Goal: Task Accomplishment & Management: Use online tool/utility

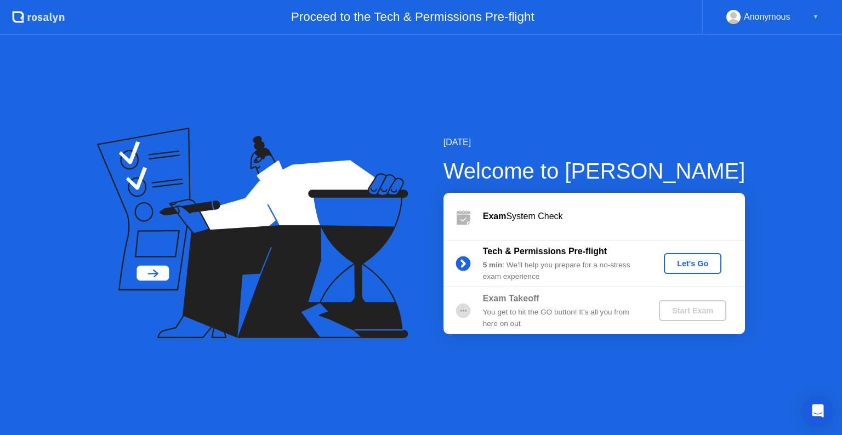
click at [674, 270] on button "Let's Go" at bounding box center [693, 263] width 58 height 21
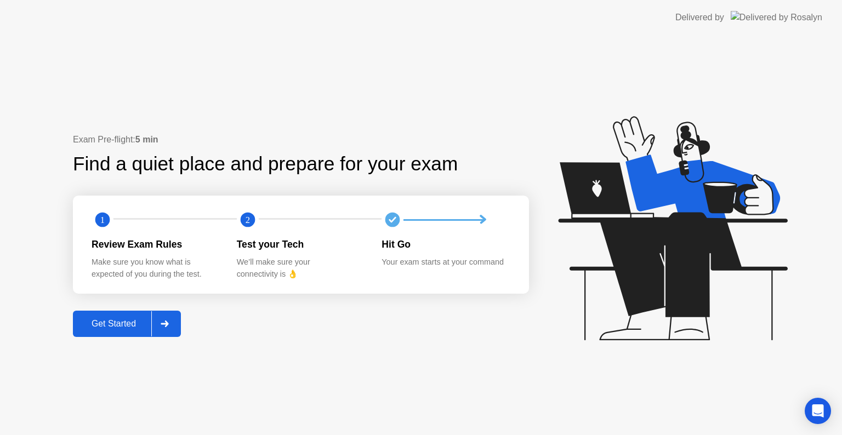
drag, startPoint x: 100, startPoint y: 267, endPoint x: 184, endPoint y: 268, distance: 83.9
click at [184, 268] on div "Make sure you know what is expected of you during the test." at bounding box center [156, 269] width 128 height 24
click at [124, 316] on button "Get Started" at bounding box center [127, 324] width 108 height 26
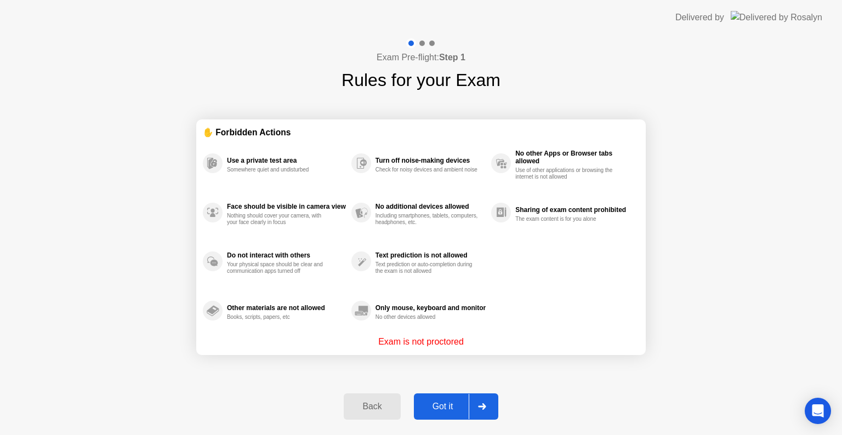
click at [425, 402] on div "Got it" at bounding box center [443, 407] width 52 height 10
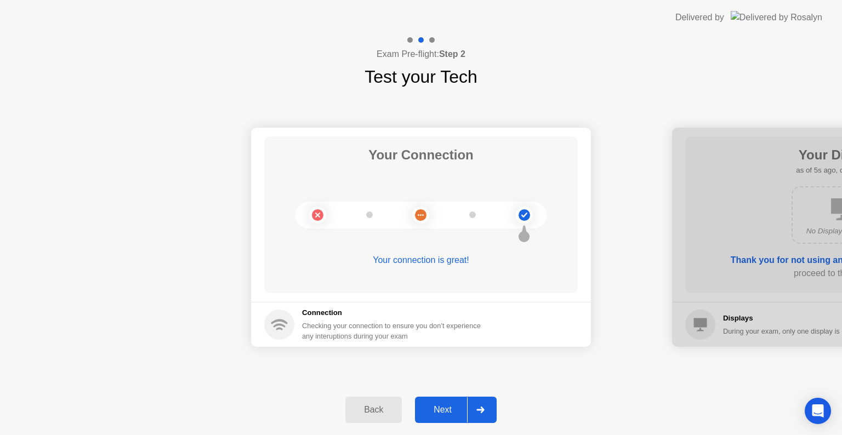
click at [429, 407] on div "Next" at bounding box center [442, 410] width 49 height 10
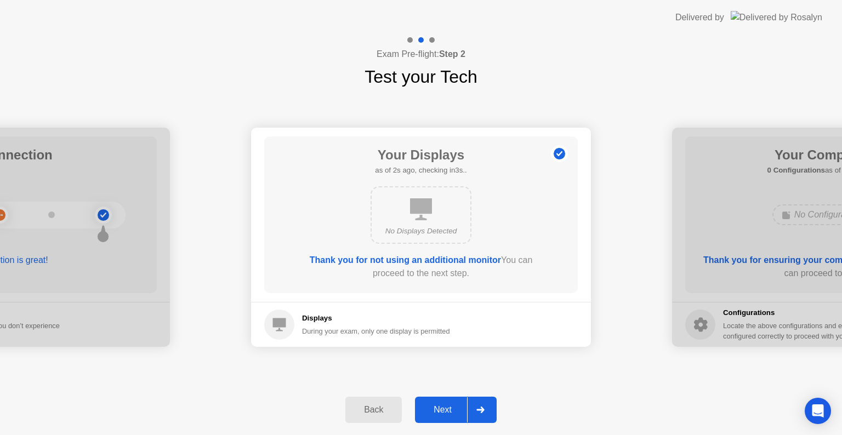
click at [429, 407] on div "Next" at bounding box center [442, 410] width 49 height 10
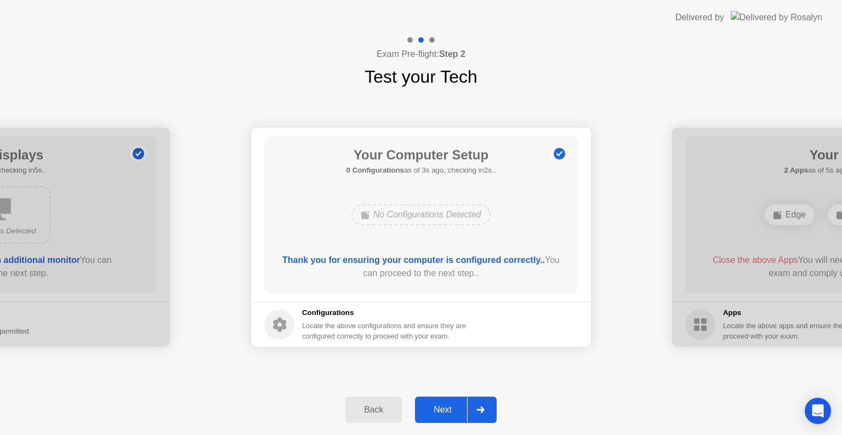
click at [429, 407] on div "Next" at bounding box center [442, 410] width 49 height 10
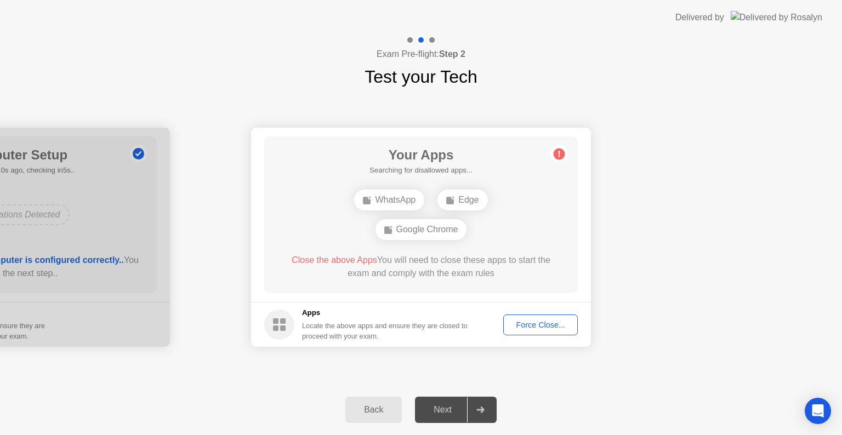
click at [537, 317] on button "Force Close..." at bounding box center [540, 325] width 75 height 21
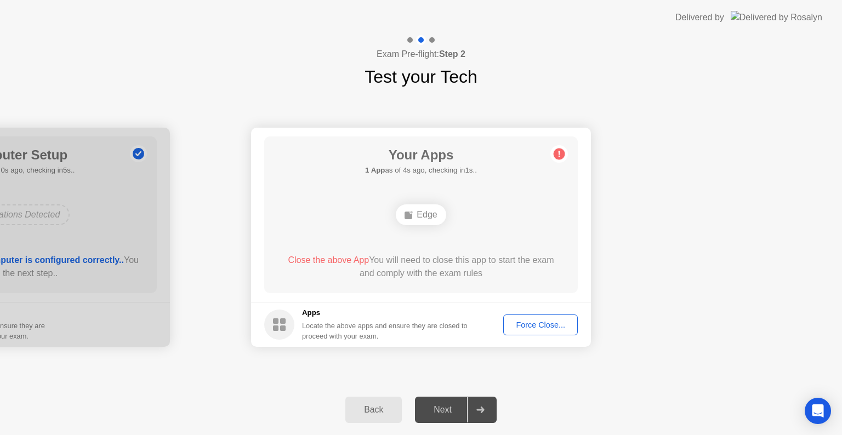
click at [524, 332] on button "Force Close..." at bounding box center [540, 325] width 75 height 21
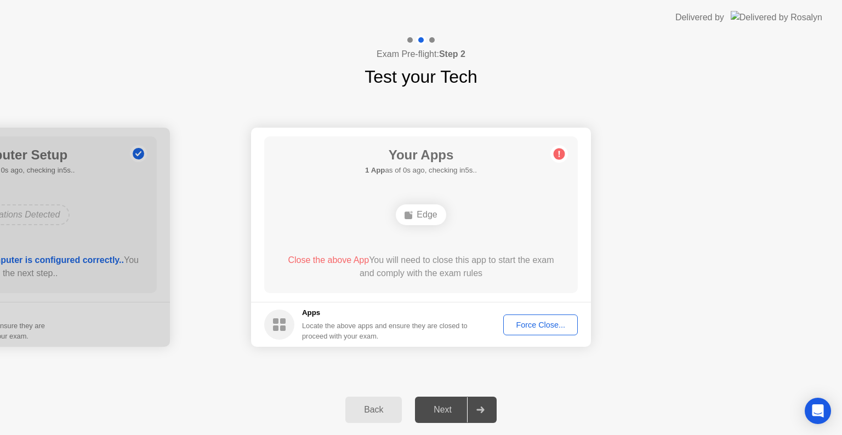
click at [526, 321] on div "Force Close..." at bounding box center [540, 325] width 67 height 9
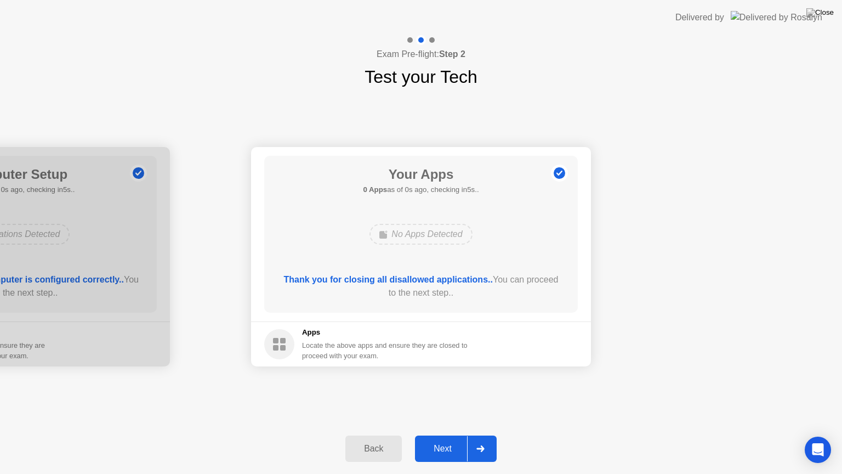
click at [442, 288] on div "Thank you for closing all disallowed applications.. You can proceed to the next…" at bounding box center [421, 286] width 282 height 26
click at [440, 435] on div "Next" at bounding box center [442, 448] width 49 height 10
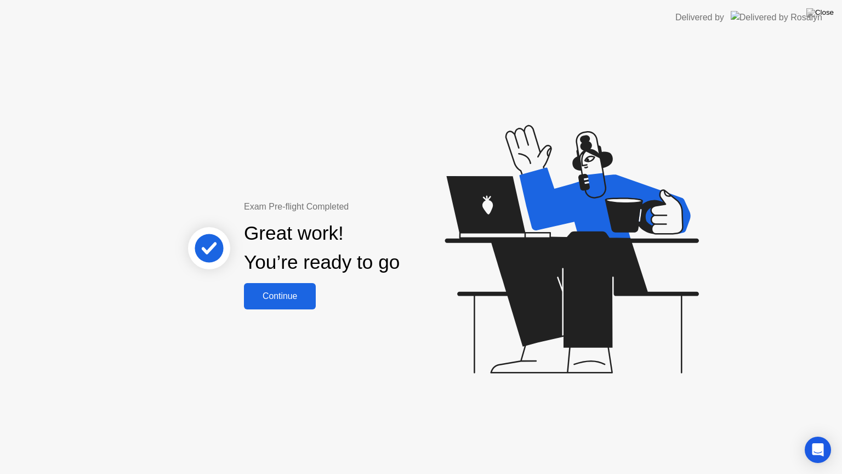
click at [292, 288] on button "Continue" at bounding box center [280, 296] width 72 height 26
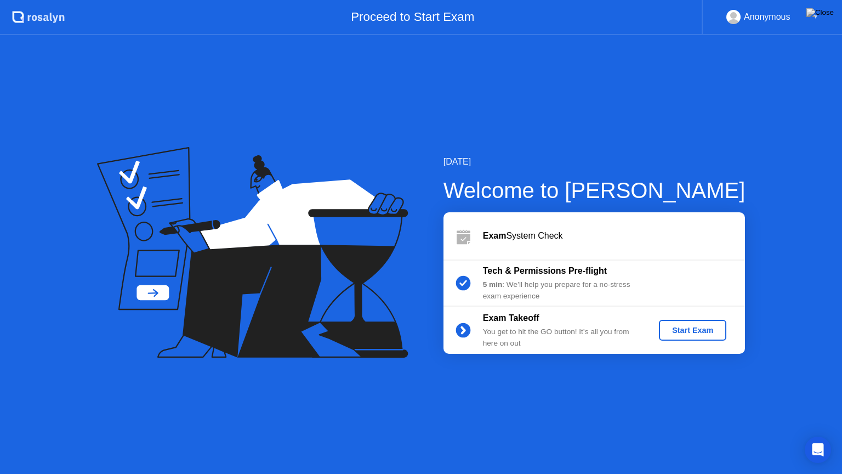
click at [703, 326] on div "Start Exam" at bounding box center [692, 330] width 59 height 9
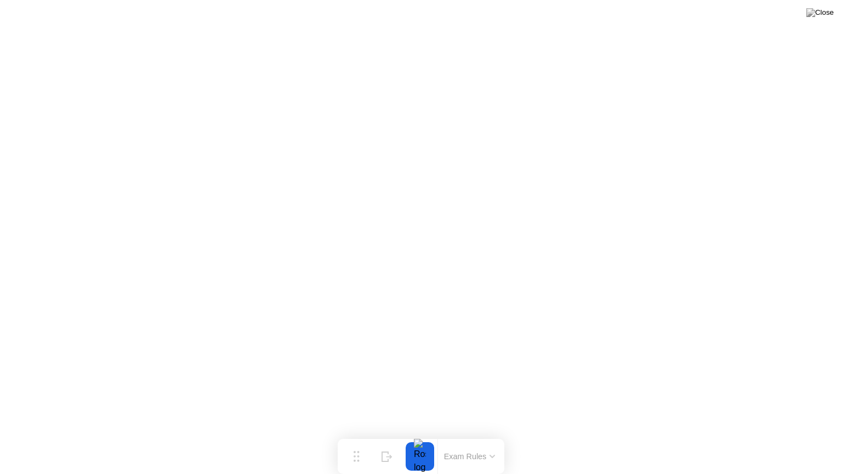
click at [420, 435] on div at bounding box center [419, 456] width 23 height 29
click at [442, 435] on button "Exam Rules" at bounding box center [470, 456] width 58 height 10
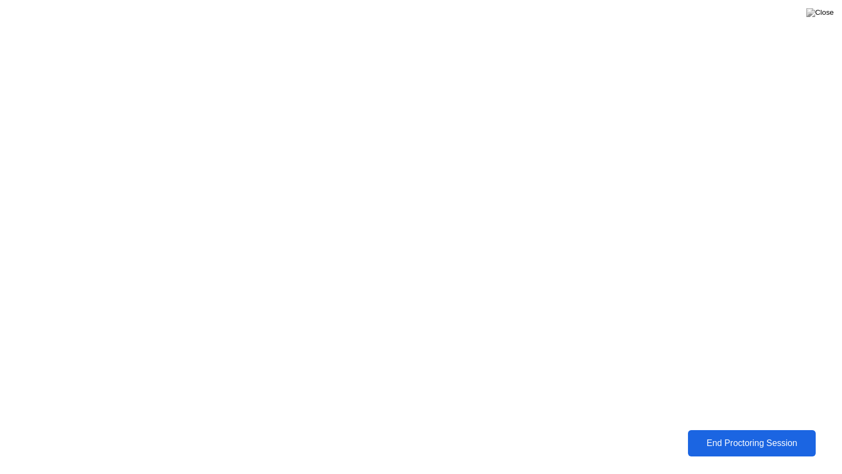
click at [703, 435] on div "End Proctoring Session" at bounding box center [752, 443] width 122 height 10
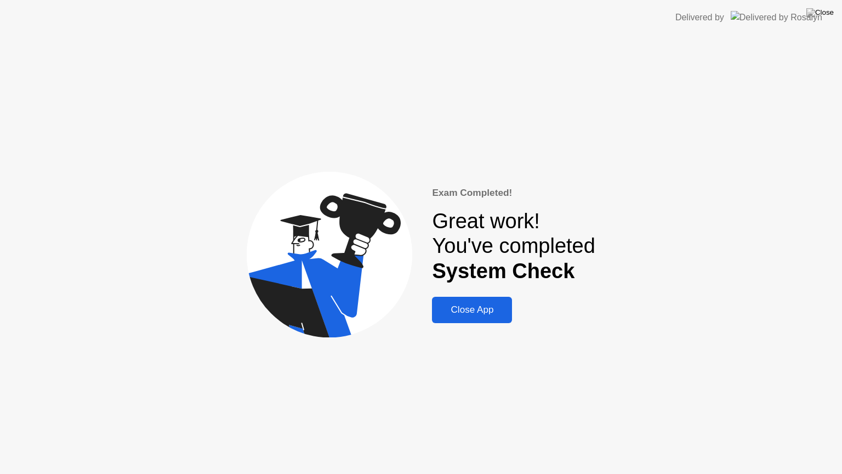
click at [496, 318] on button "Close App" at bounding box center [472, 310] width 80 height 26
